Goal: Task Accomplishment & Management: Manage account settings

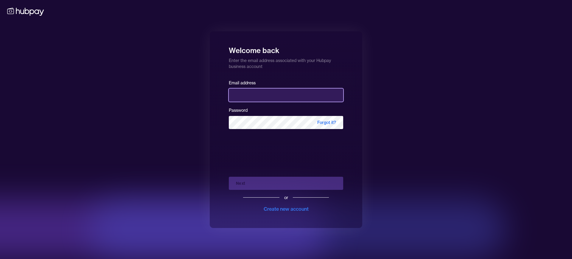
click at [250, 94] on input "email" at bounding box center [286, 94] width 114 height 13
type input "**********"
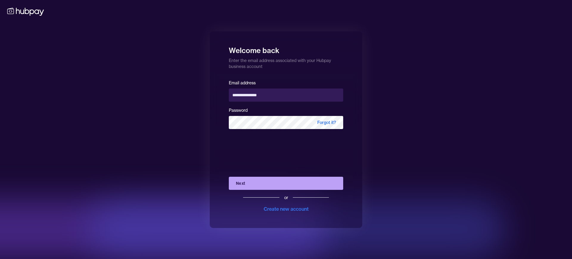
click at [253, 186] on button "Next" at bounding box center [286, 183] width 114 height 13
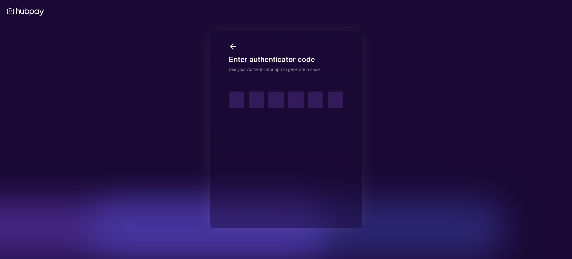
type input "*"
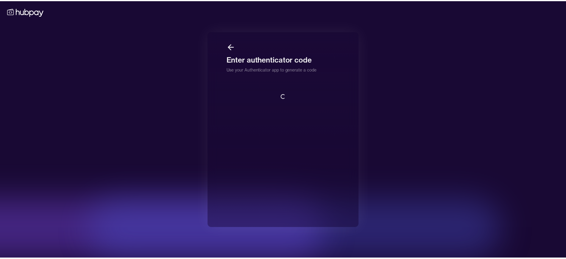
scroll to position [1, 0]
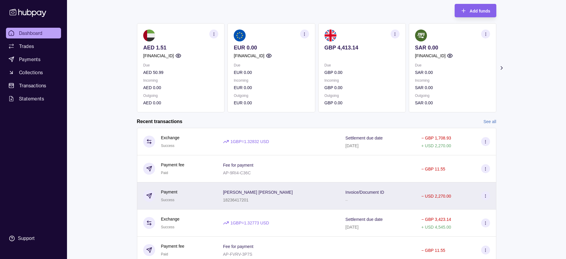
scroll to position [96, 0]
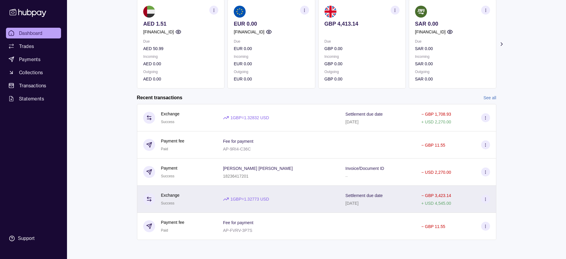
click at [404, 197] on div "Settlement due date [DATE]" at bounding box center [378, 199] width 76 height 27
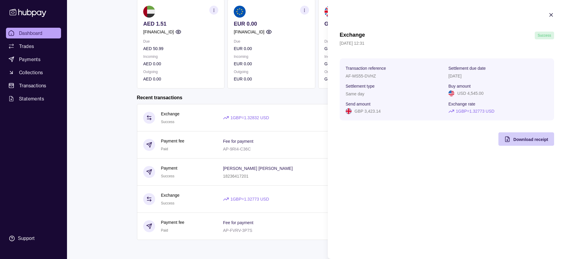
click at [519, 139] on span "Download receipt" at bounding box center [531, 139] width 35 height 5
click at [281, 96] on html "Dashboard Trades Payments Collections Transactions Statements Support M Hello, …" at bounding box center [283, 81] width 566 height 355
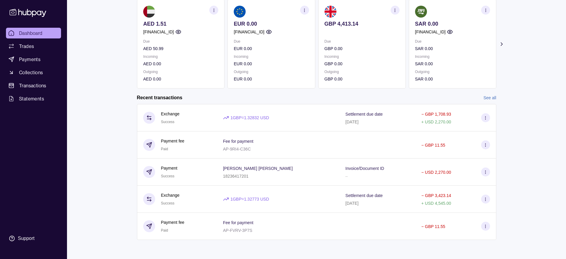
click at [503, 43] on icon at bounding box center [502, 44] width 6 height 6
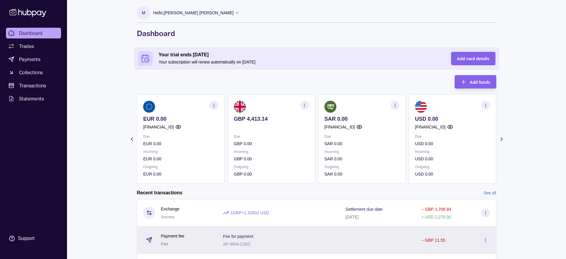
scroll to position [10, 0]
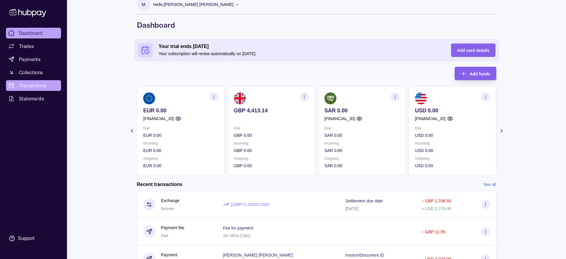
click at [47, 87] on link "Transactions" at bounding box center [33, 85] width 55 height 11
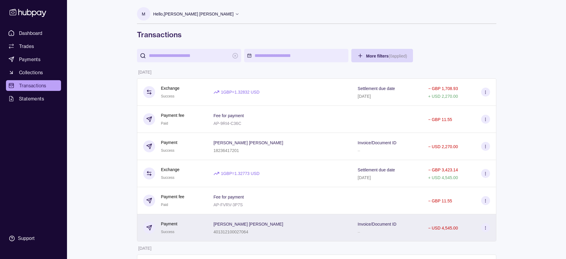
click at [486, 226] on circle at bounding box center [486, 226] width 0 height 0
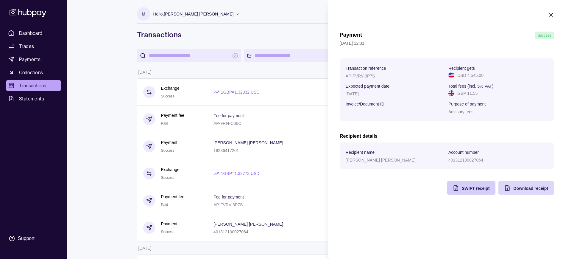
click at [487, 188] on span "SWIFT receipt" at bounding box center [476, 188] width 28 height 5
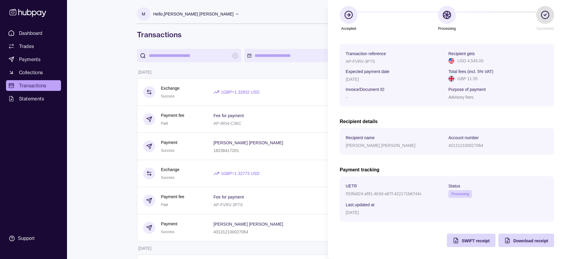
scroll to position [52, 0]
